Goal: Information Seeking & Learning: Learn about a topic

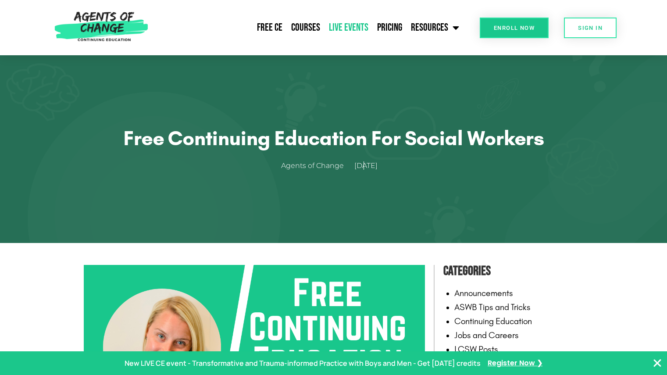
click at [359, 24] on link "Live Events" at bounding box center [349, 28] width 48 height 22
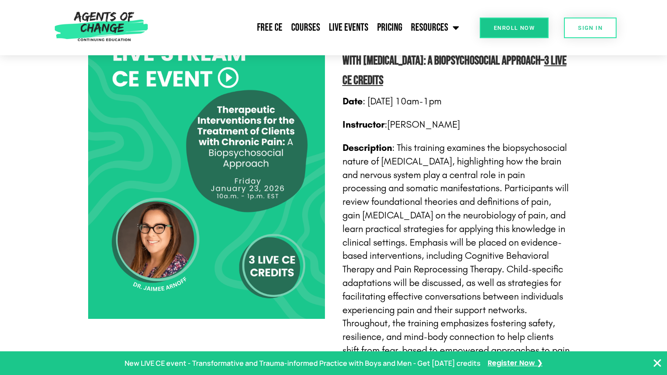
scroll to position [1627, 0]
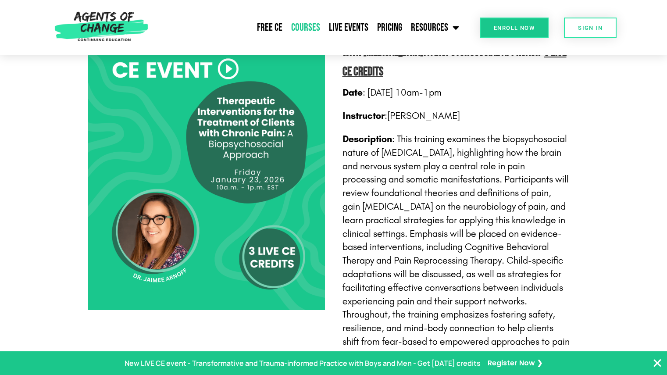
click at [314, 28] on link "Courses" at bounding box center [306, 28] width 38 height 22
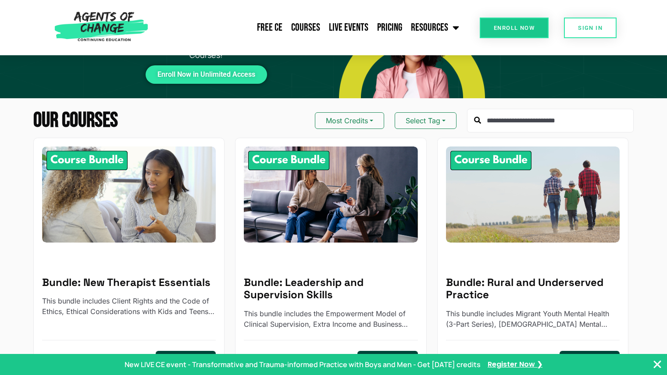
scroll to position [49, 0]
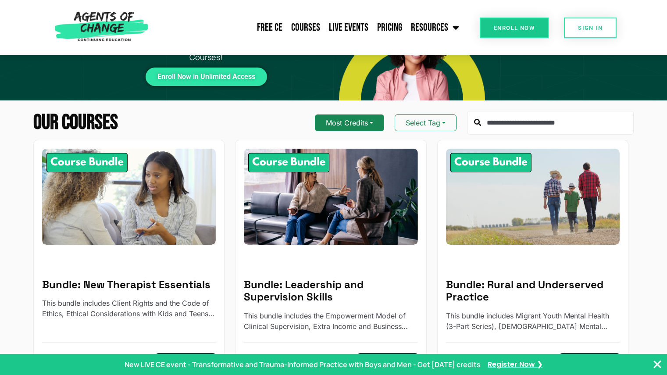
click at [364, 125] on button "Most Credits" at bounding box center [349, 123] width 69 height 17
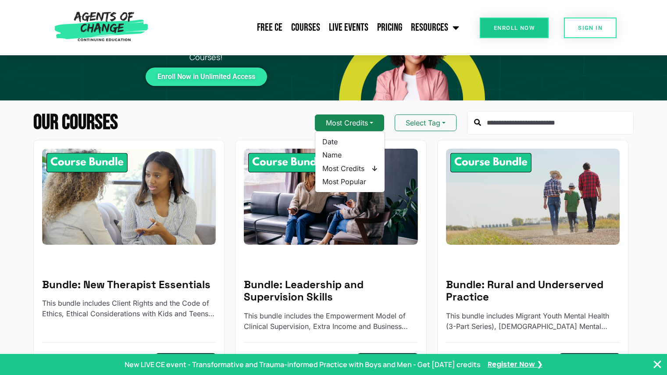
click at [364, 125] on button "Most Credits" at bounding box center [349, 123] width 69 height 17
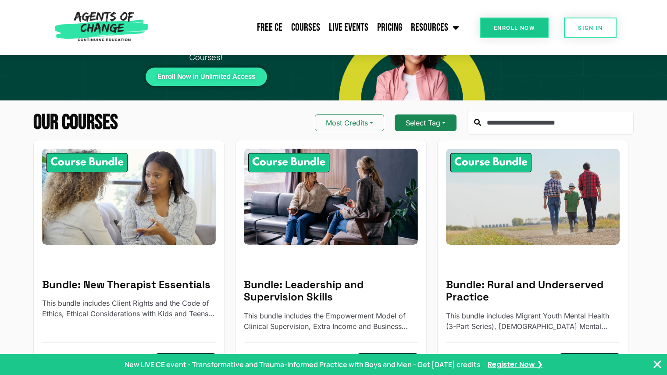
click at [423, 123] on button "Select Tag" at bounding box center [426, 123] width 62 height 17
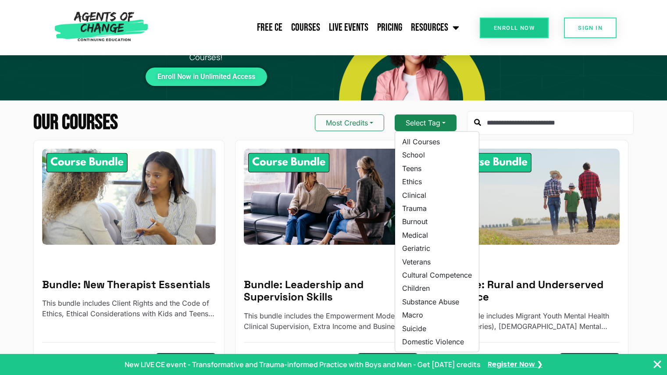
click at [420, 124] on button "Select Tag" at bounding box center [426, 123] width 62 height 17
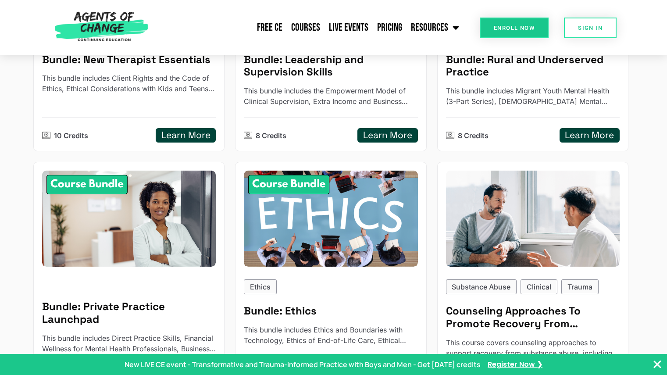
scroll to position [0, 0]
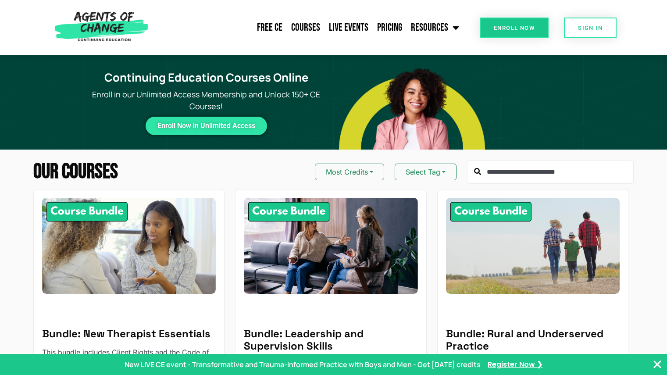
click at [522, 171] on input "text" at bounding box center [550, 172] width 167 height 24
type input "***"
